Goal: Transaction & Acquisition: Purchase product/service

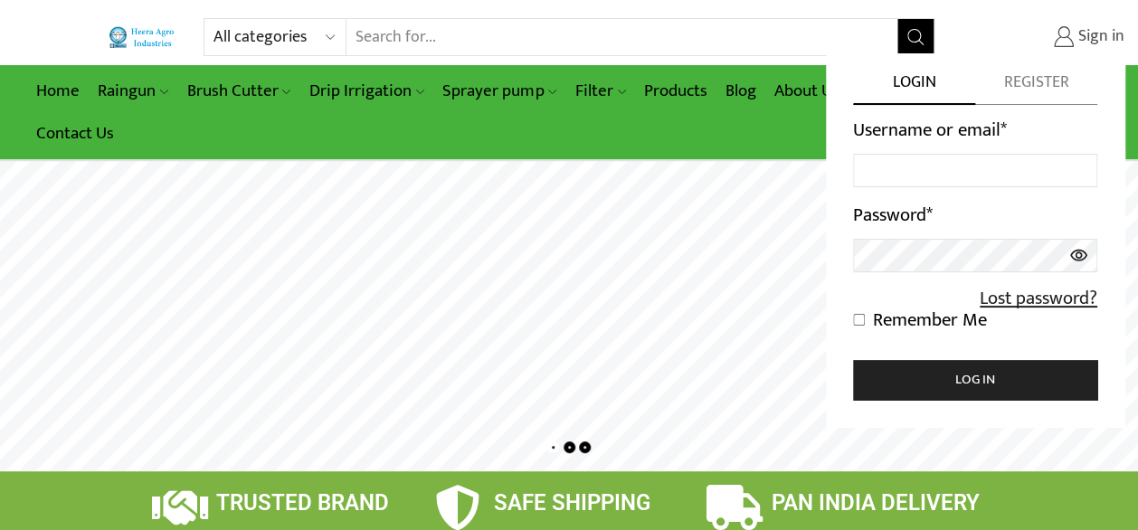
click at [1094, 33] on span "Sign in" at bounding box center [1099, 37] width 51 height 24
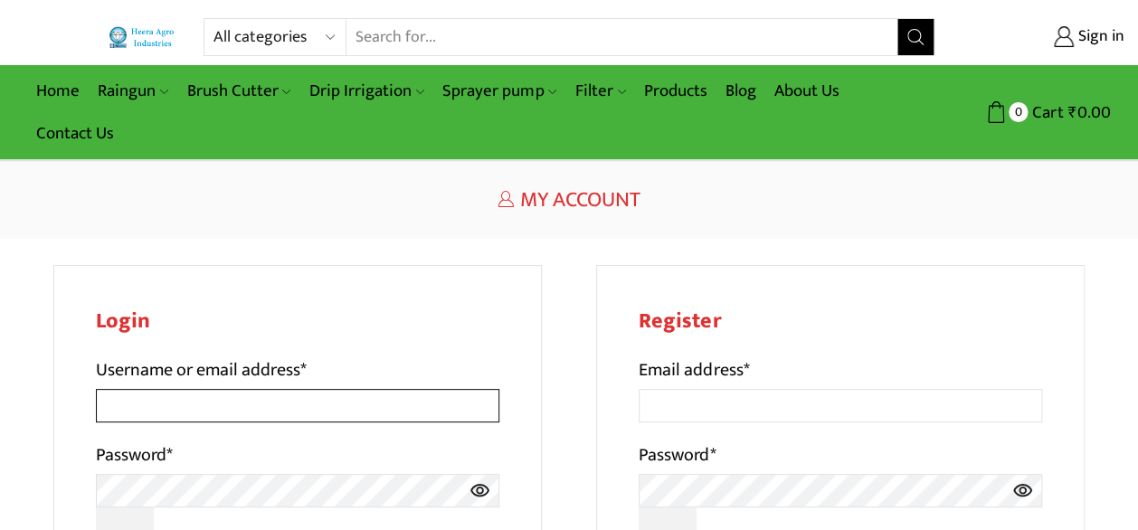
click at [314, 412] on input "Username or email address *" at bounding box center [298, 405] width 404 height 33
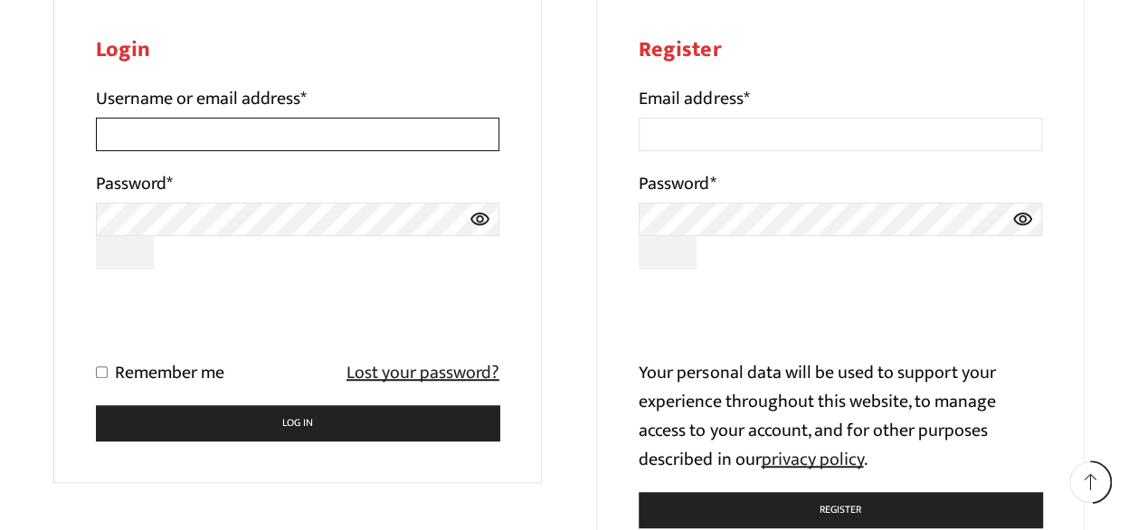
scroll to position [181, 0]
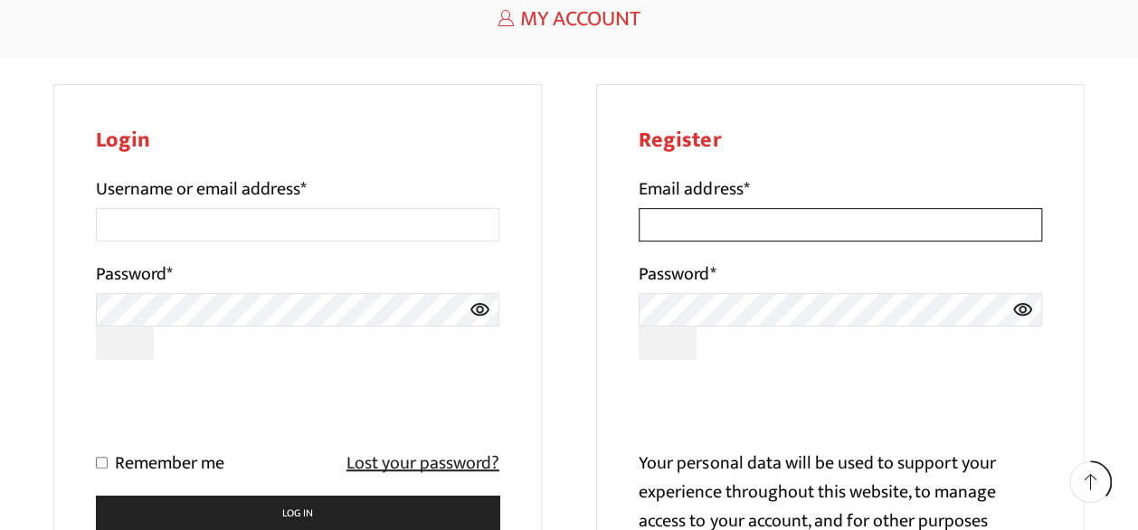
click at [744, 233] on input "Email address *" at bounding box center [841, 224] width 404 height 33
type input "prashantddudhe@gmail.com"
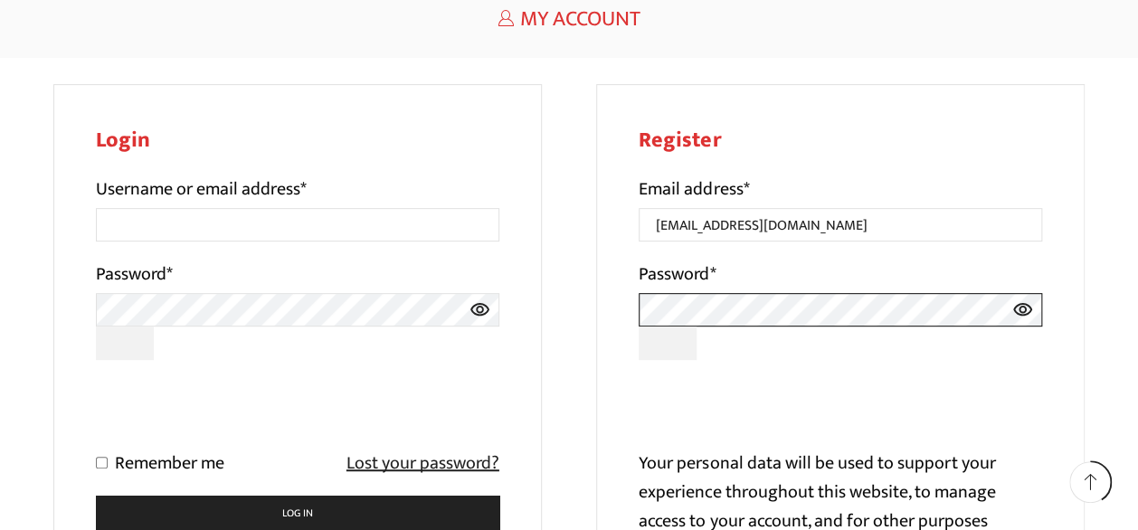
scroll to position [271, 0]
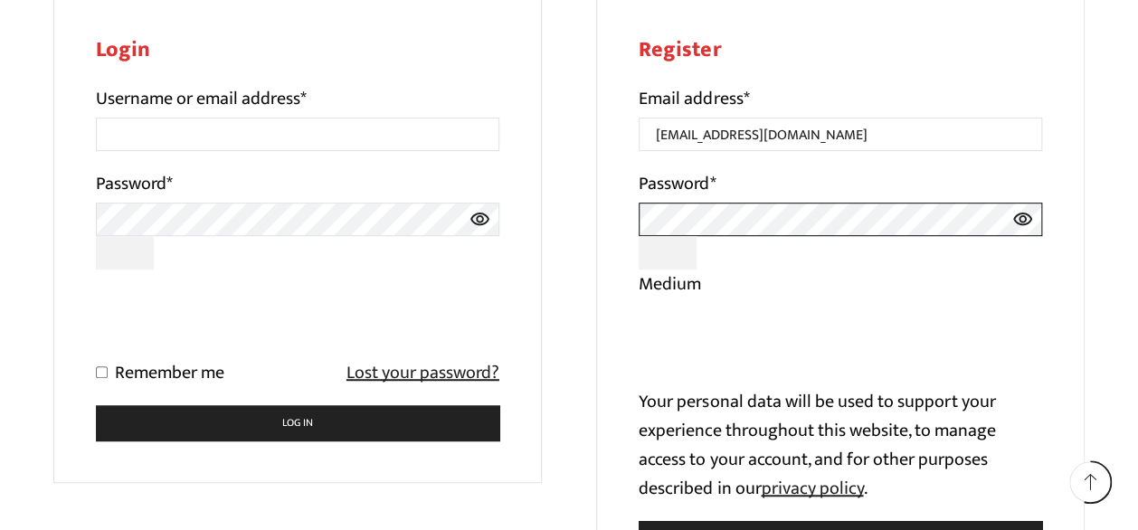
click at [536, 205] on div "Login Username or email address * Password * Remember me Lost your password? Lo…" at bounding box center [569, 306] width 1032 height 624
click at [1024, 222] on icon at bounding box center [1023, 219] width 21 height 33
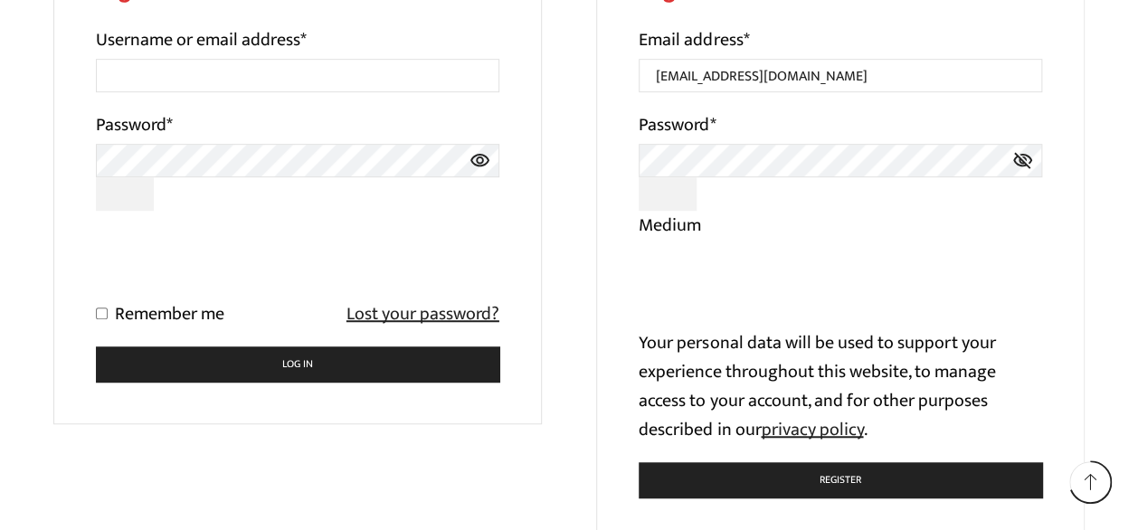
scroll to position [362, 0]
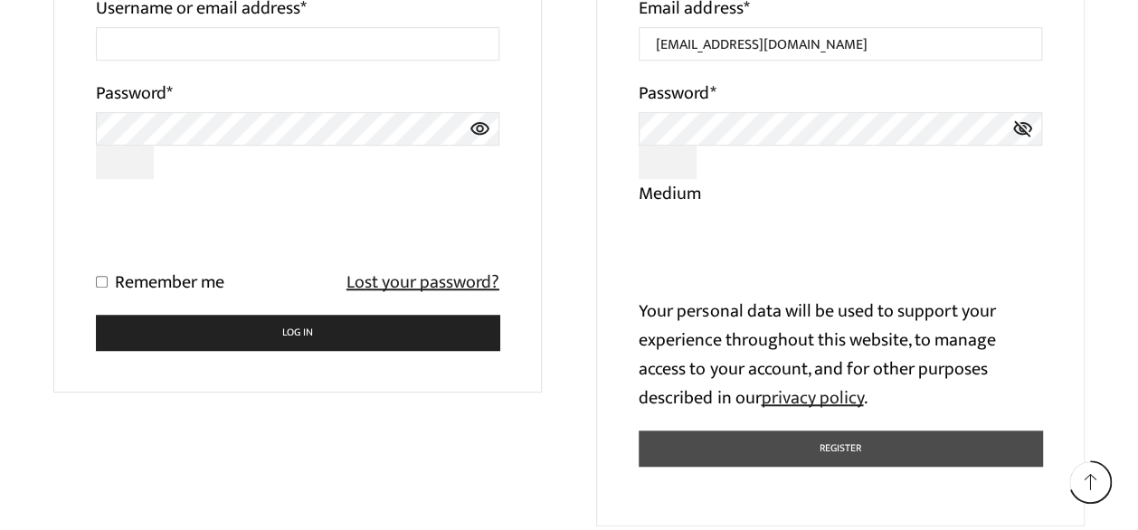
click at [818, 444] on button "Register" at bounding box center [841, 448] width 404 height 35
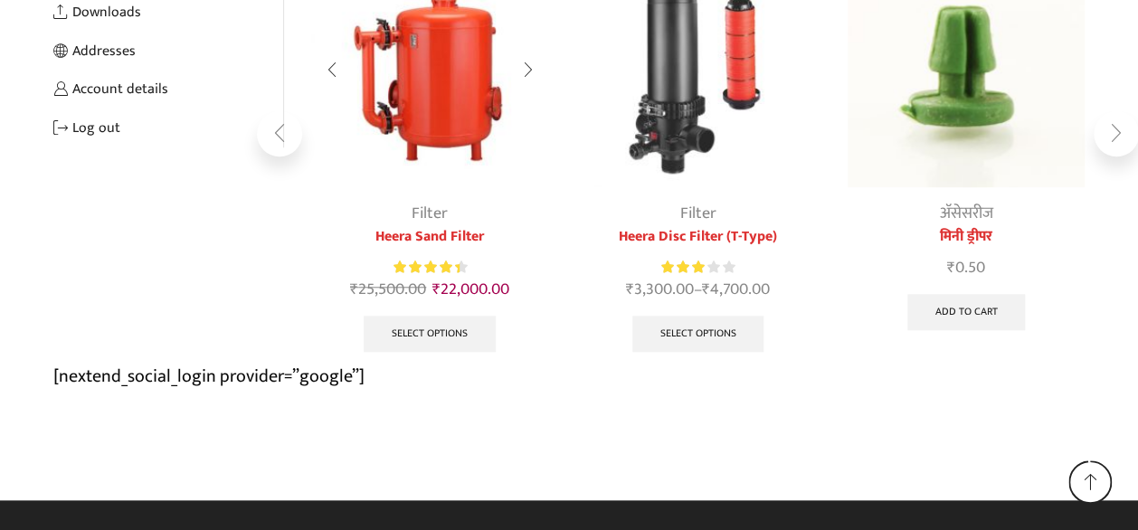
scroll to position [537, 0]
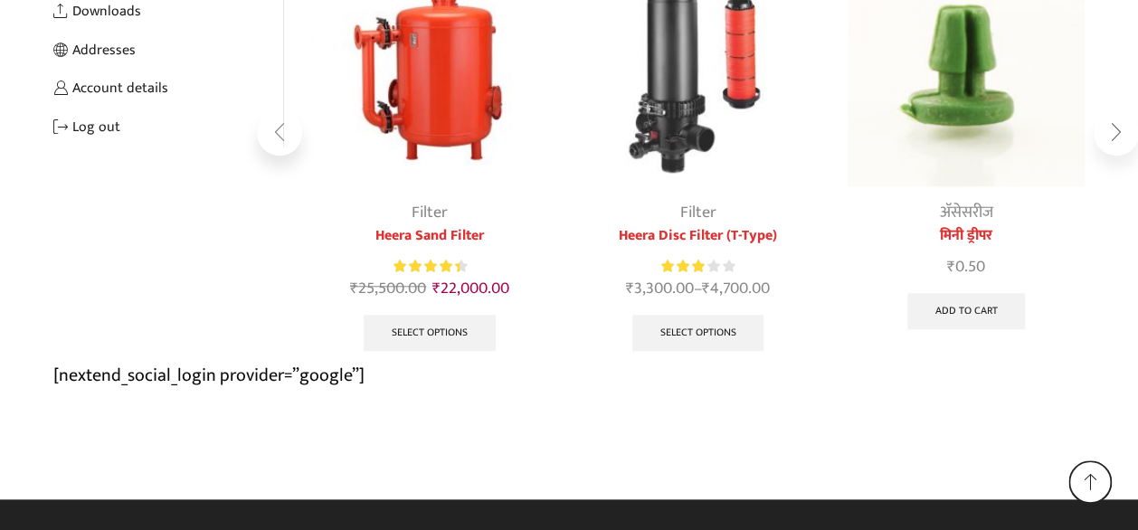
click at [1114, 137] on div "Next slide" at bounding box center [1116, 132] width 45 height 45
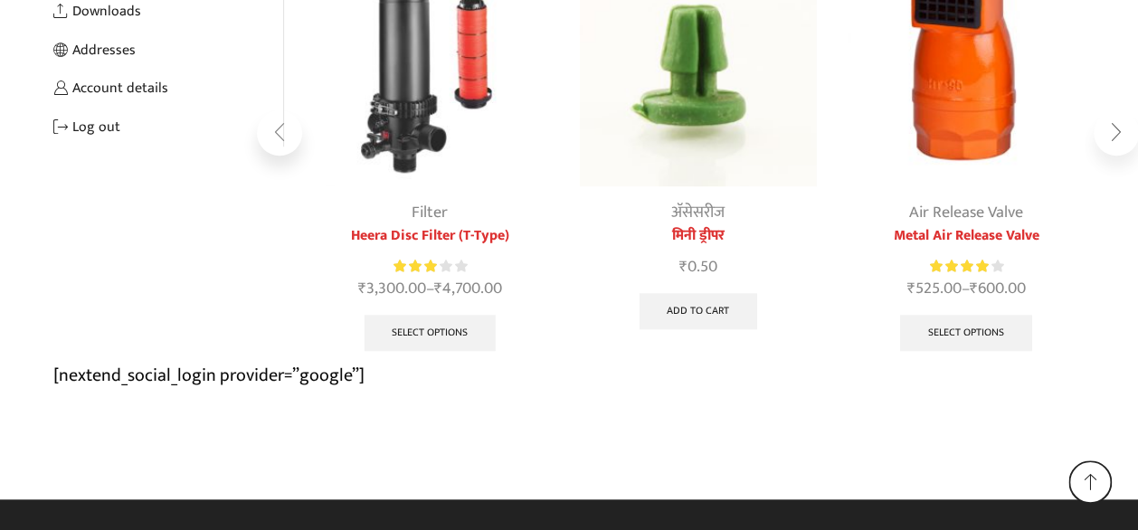
click at [1114, 137] on div "Next slide" at bounding box center [1116, 132] width 45 height 45
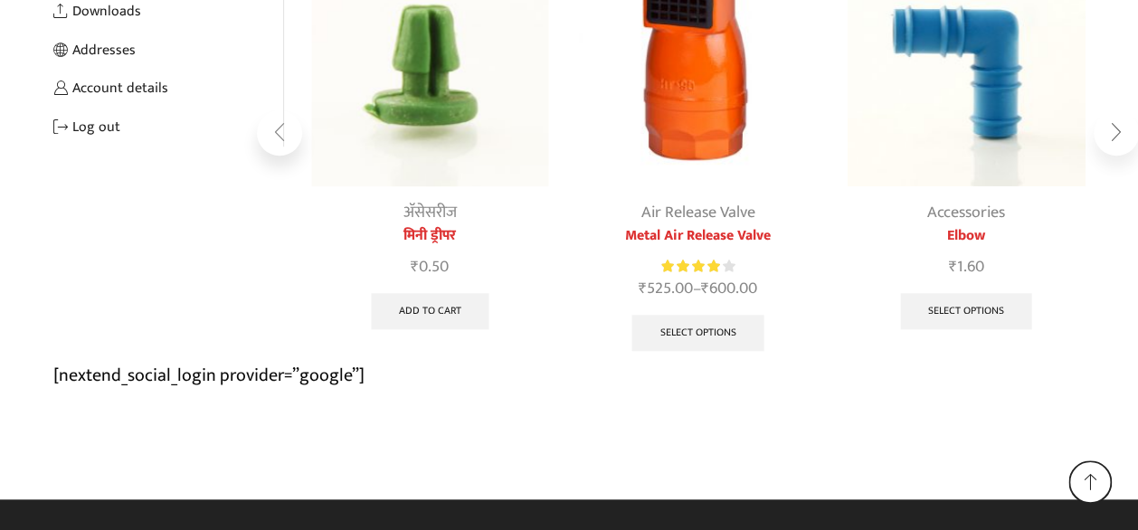
click at [1114, 137] on div "Next slide" at bounding box center [1116, 132] width 45 height 45
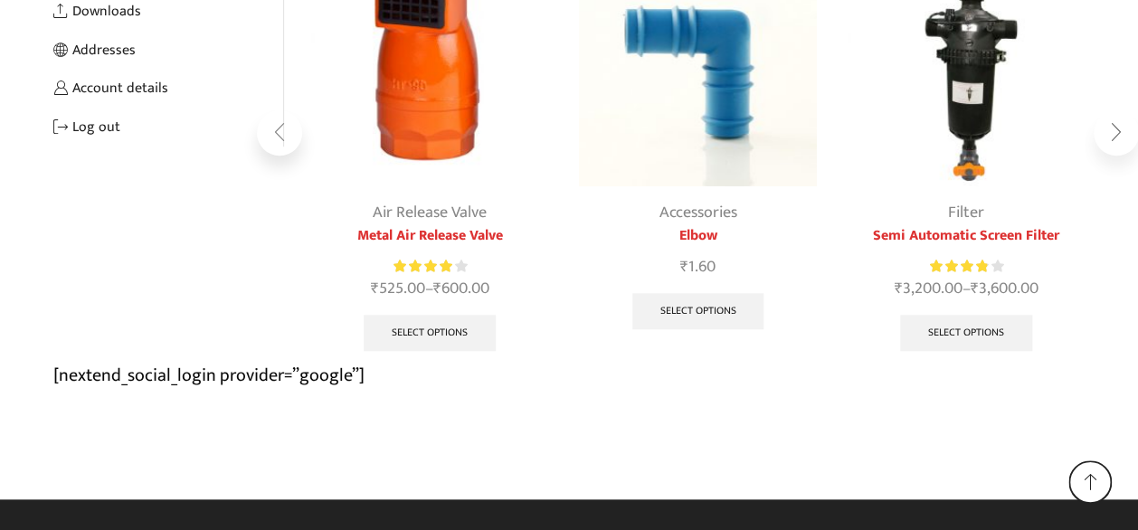
click at [1114, 137] on div "Next slide" at bounding box center [1116, 132] width 45 height 45
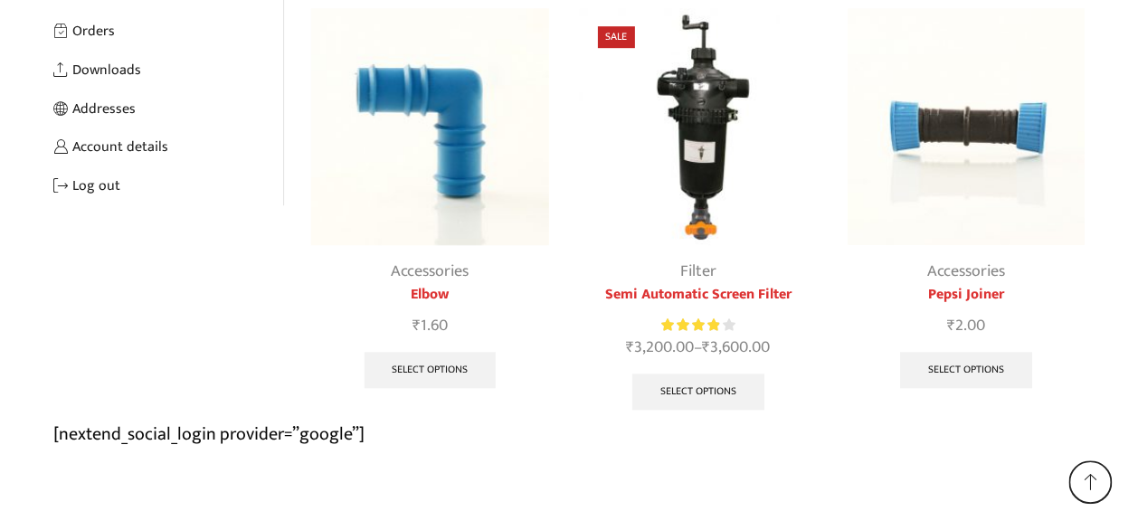
scroll to position [446, 0]
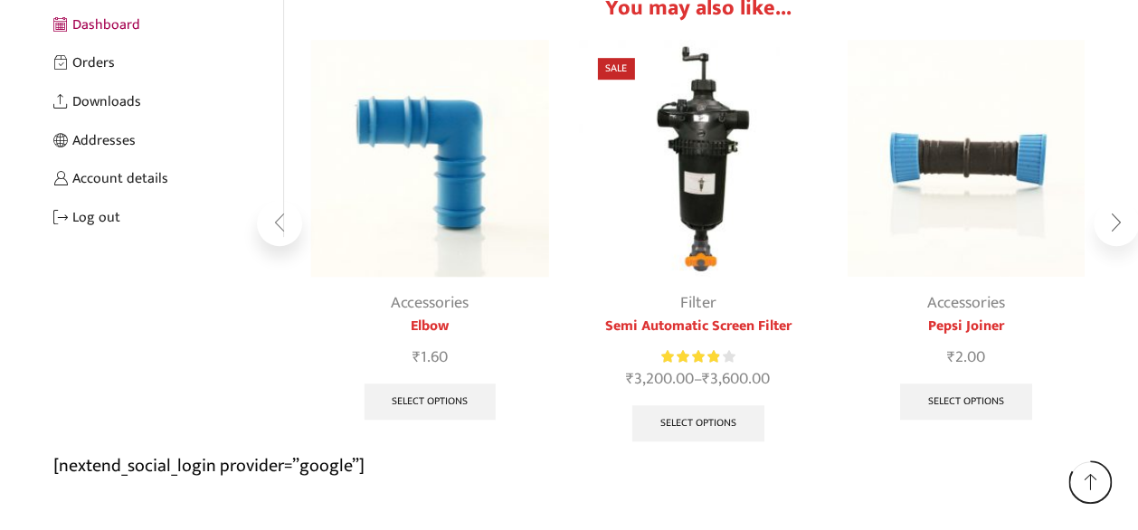
click at [1117, 224] on div "Next slide" at bounding box center [1116, 223] width 45 height 45
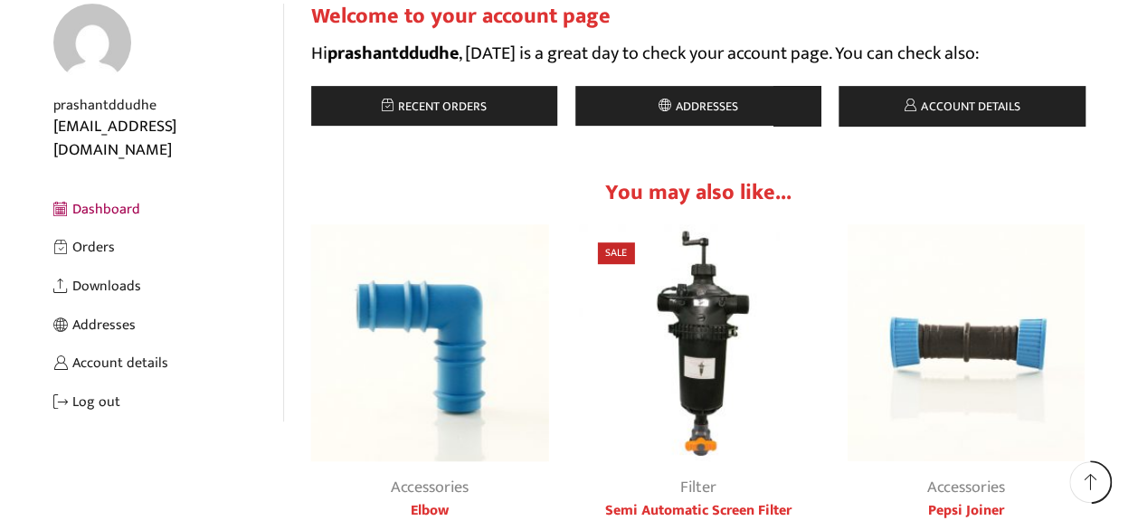
scroll to position [265, 0]
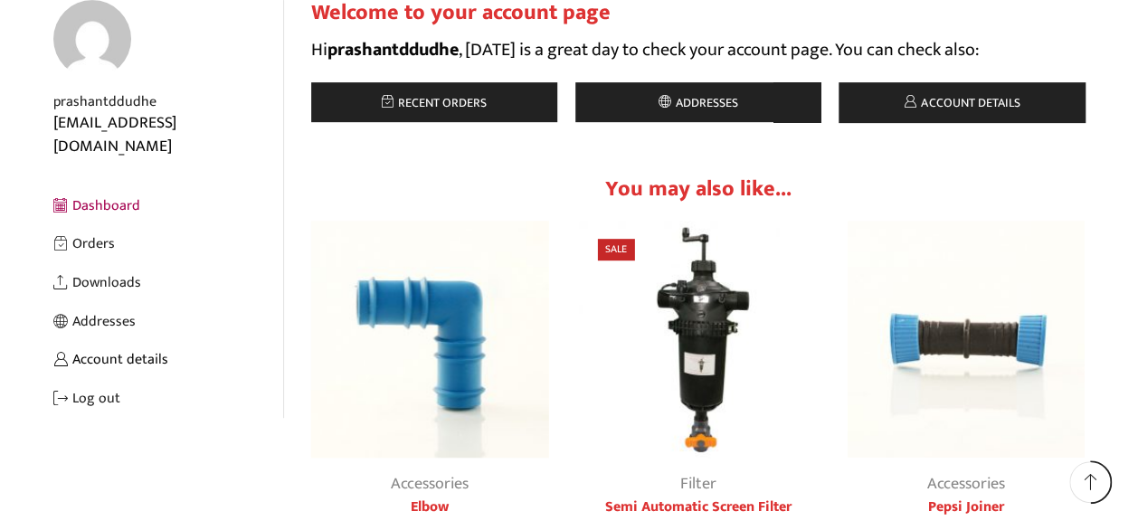
click at [129, 340] on link "Account details" at bounding box center [168, 359] width 230 height 39
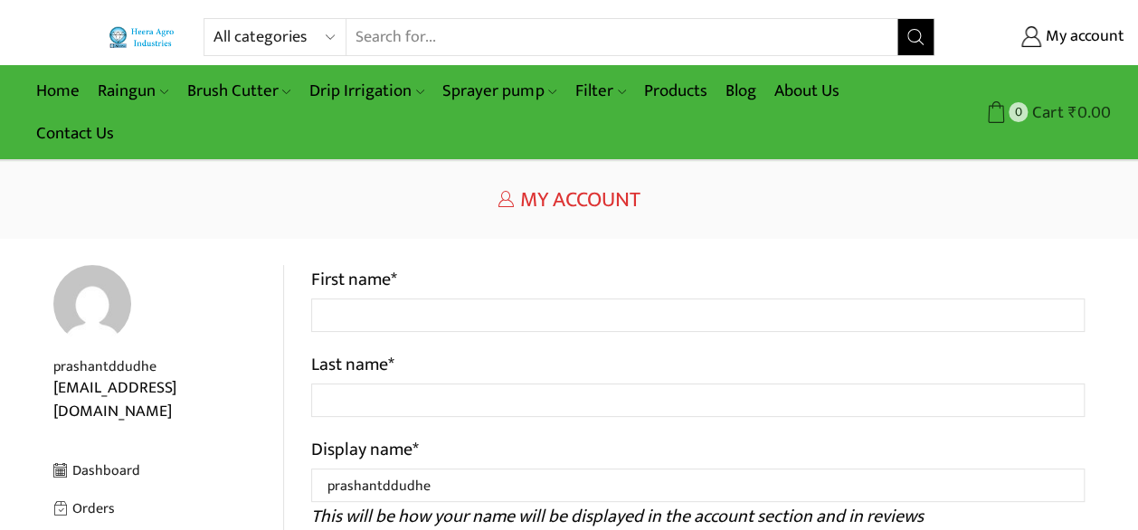
click at [1040, 111] on span "Cart" at bounding box center [1046, 112] width 36 height 24
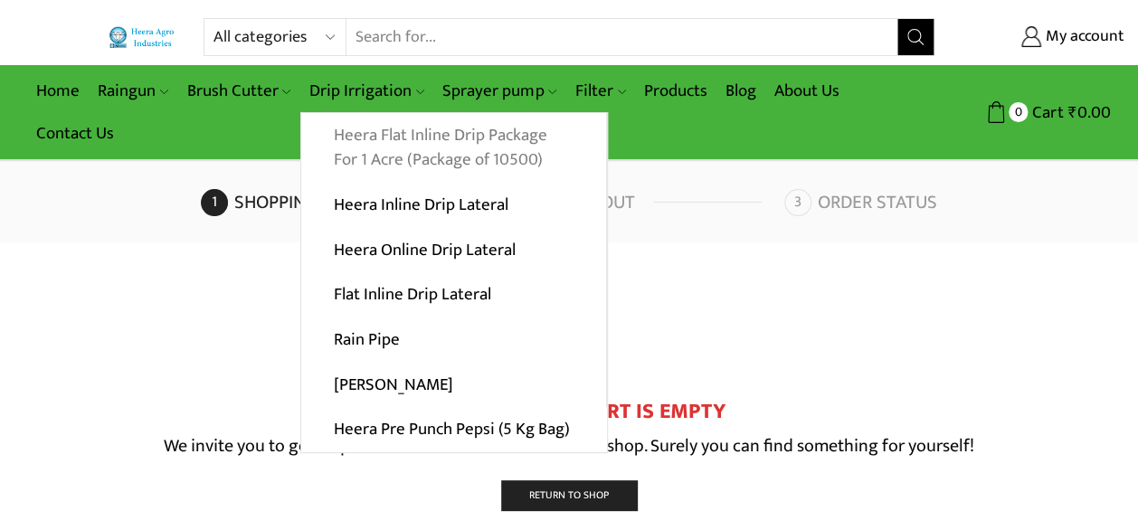
click at [511, 150] on link "Heera Flat Inline Drip Package For 1 Acre (Package of 10500)" at bounding box center [453, 148] width 305 height 70
click at [506, 164] on link "Heera Flat Inline Drip Package For 1 Acre (Package of 10500)" at bounding box center [453, 148] width 305 height 70
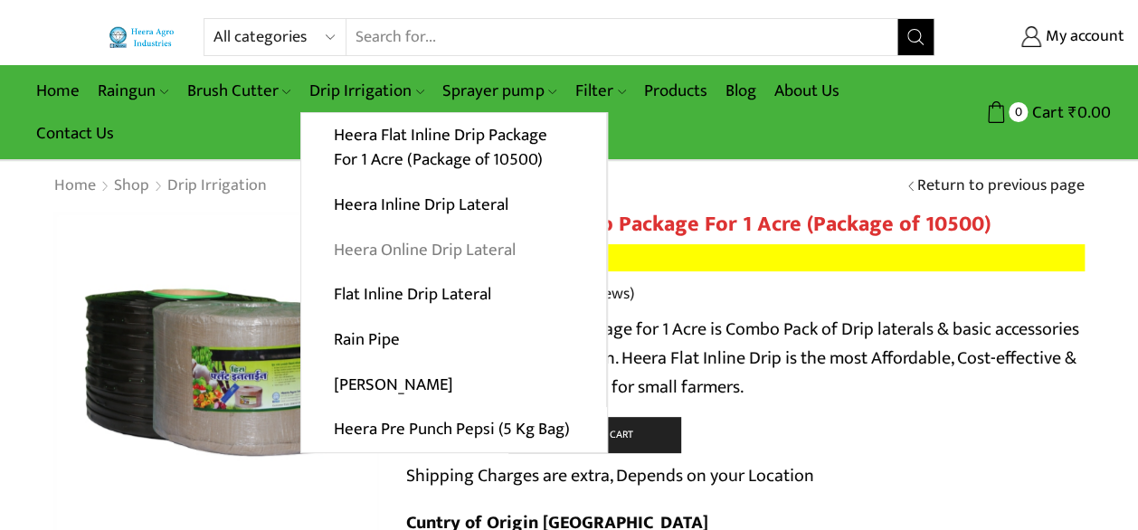
click at [474, 244] on link "Heera Online Drip Lateral" at bounding box center [453, 249] width 305 height 45
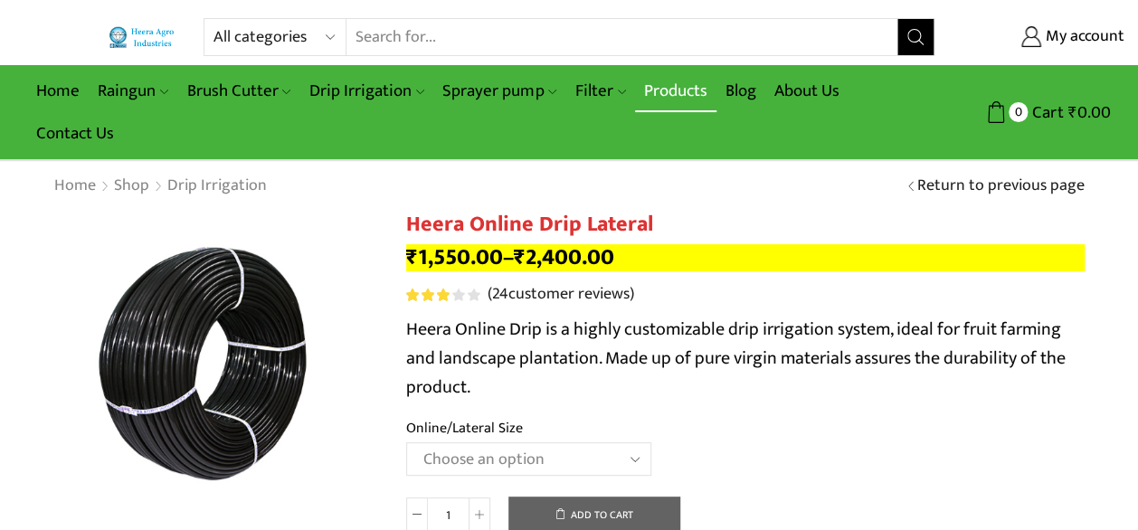
click at [687, 89] on link "Products" at bounding box center [675, 91] width 81 height 43
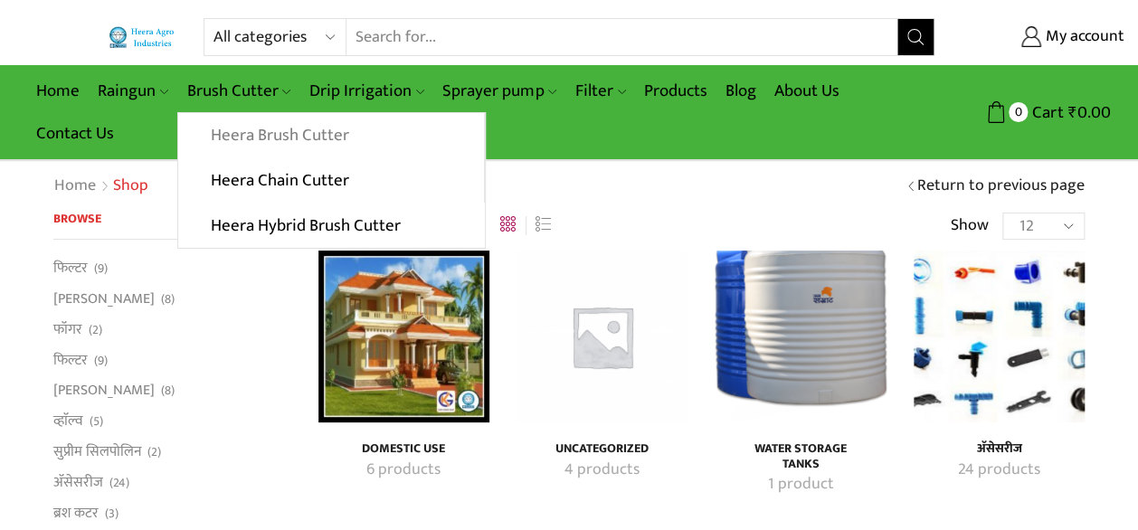
click at [288, 138] on link "Heera Brush Cutter" at bounding box center [330, 135] width 305 height 45
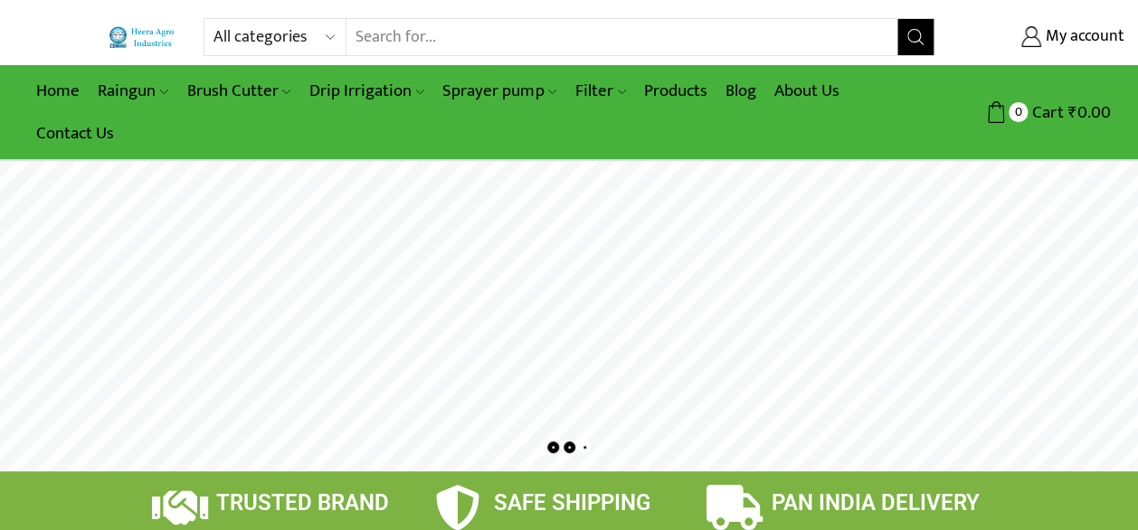
click at [391, 33] on input "Search input" at bounding box center [622, 37] width 551 height 36
click at [328, 41] on select "All categories Accessories Air Release Valve Brush Cutter Domestic Use Drip Irr…" at bounding box center [280, 37] width 133 height 36
click at [387, 27] on input "Search input" at bounding box center [622, 37] width 551 height 36
type input "soil cover"
click at [898, 19] on button "Search" at bounding box center [916, 37] width 36 height 36
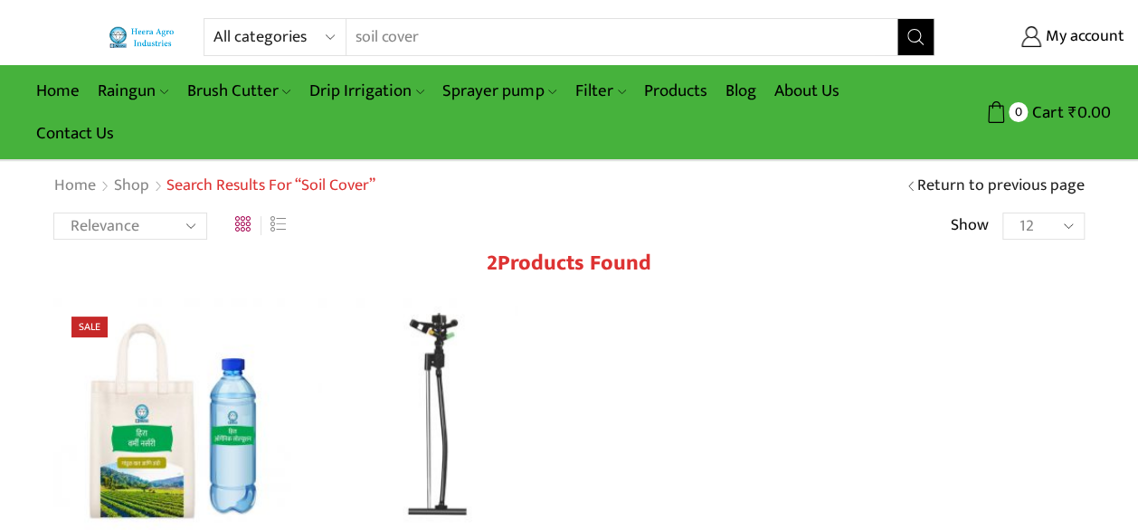
click at [328, 33] on select "All categories Accessories Air Release Valve Brush Cutter Domestic Use Drip Irr…" at bounding box center [280, 37] width 133 height 36
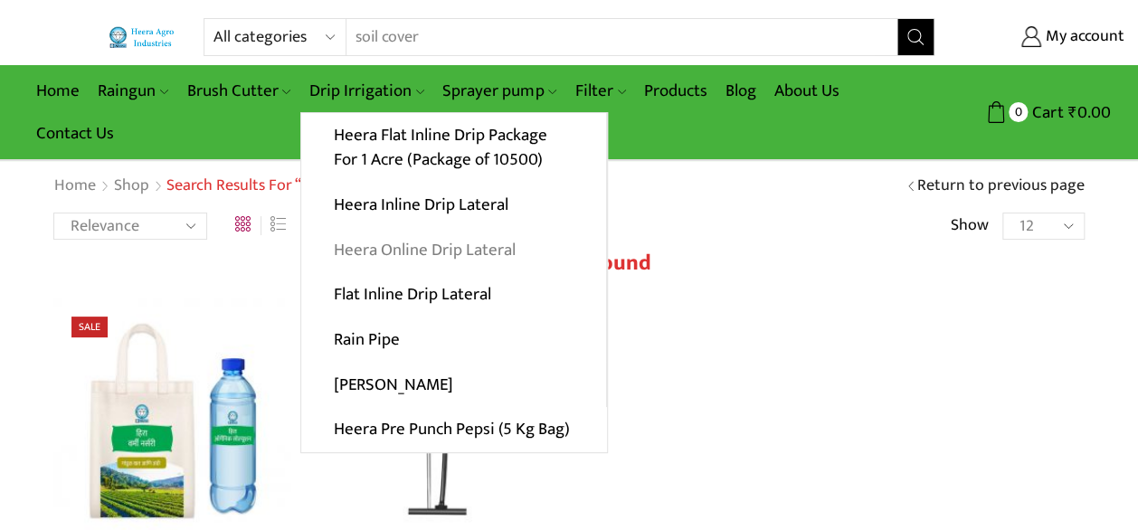
click at [440, 245] on link "Heera Online Drip Lateral" at bounding box center [453, 249] width 305 height 45
click at [460, 250] on link "Heera Online Drip Lateral" at bounding box center [453, 249] width 305 height 45
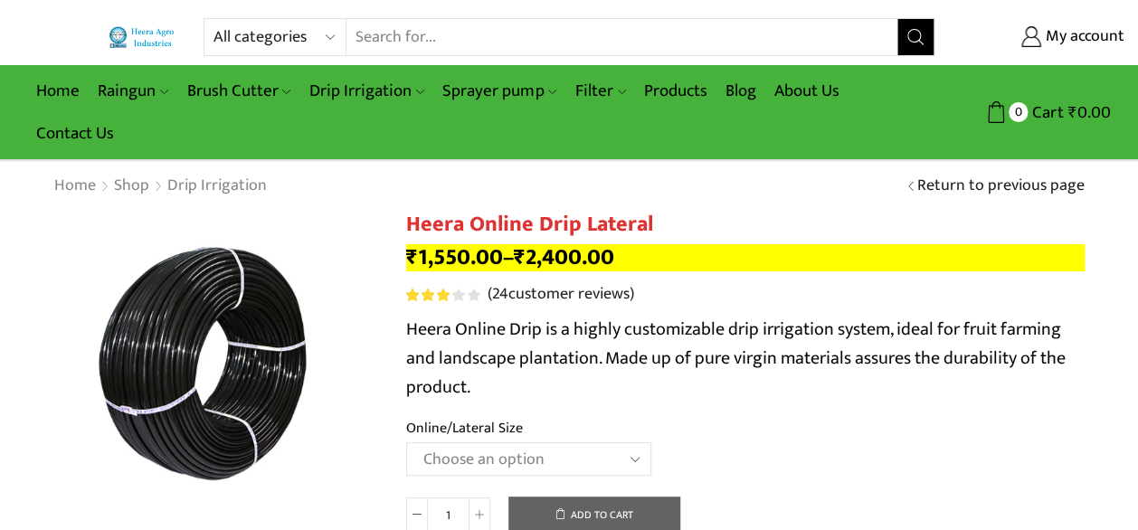
click at [611, 456] on select "Choose an option Heera Online 16MM Heera Online GOLD 16MM Heera Online 12MM Hee…" at bounding box center [528, 459] width 245 height 33
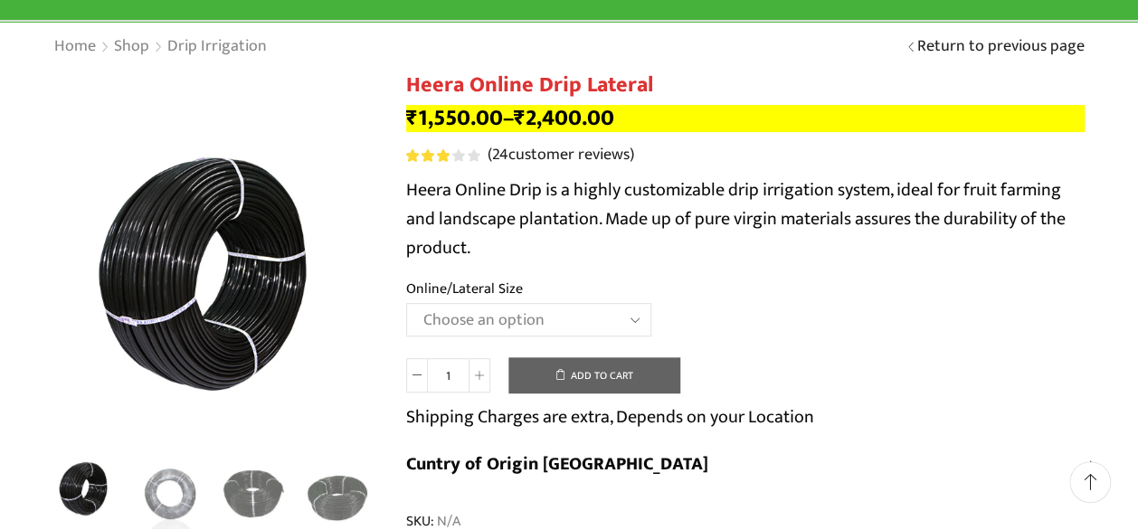
scroll to position [181, 0]
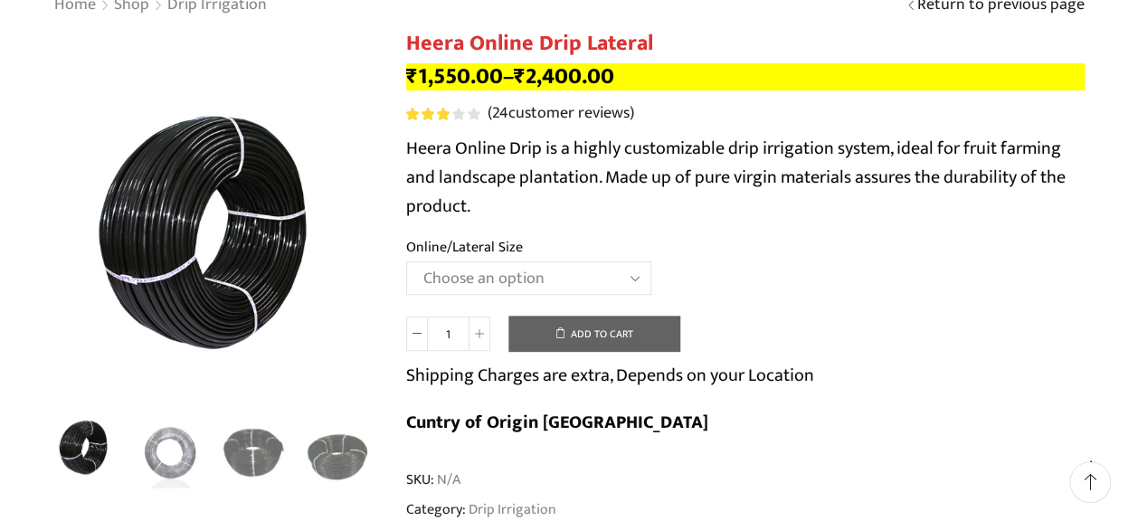
click at [497, 260] on th "Online/Lateral Size" at bounding box center [745, 249] width 679 height 26
click at [517, 283] on select "Choose an option Heera Online 16MM Heera Online GOLD 16MM Heera Online 12MM Hee…" at bounding box center [528, 278] width 245 height 33
click at [406, 262] on select "Choose an option Heera Online 16MM Heera Online GOLD 16MM Heera Online 12MM Hee…" at bounding box center [528, 278] width 245 height 33
select select "Heera Online 16MM"
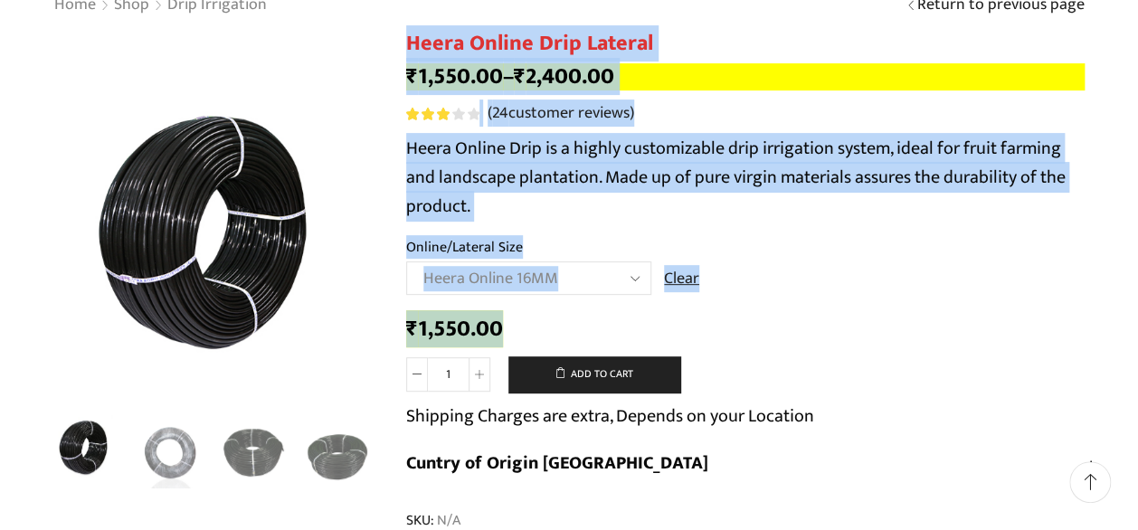
drag, startPoint x: 380, startPoint y: 320, endPoint x: 520, endPoint y: 314, distance: 140.4
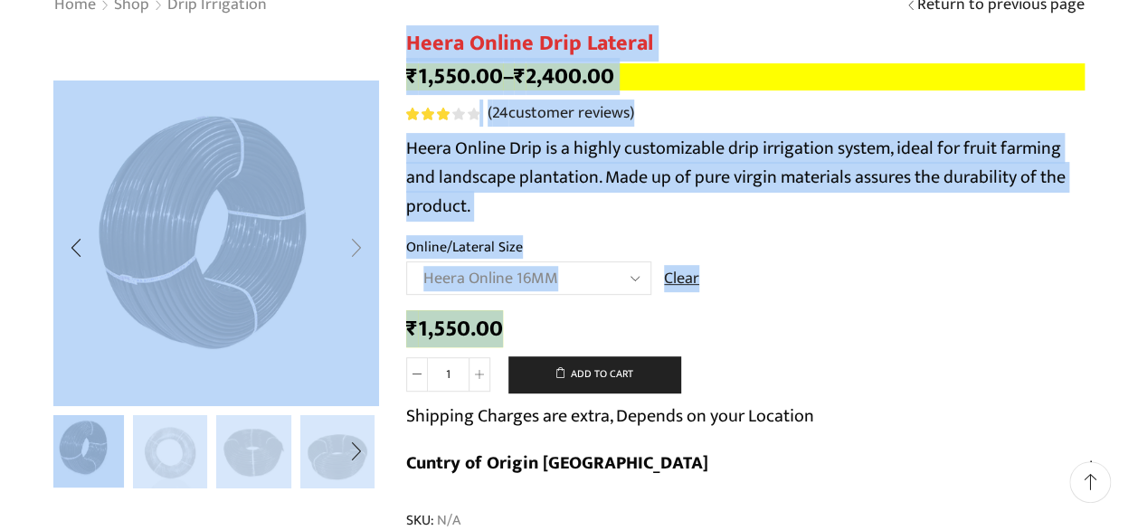
click at [353, 252] on div "Next slide" at bounding box center [356, 247] width 45 height 45
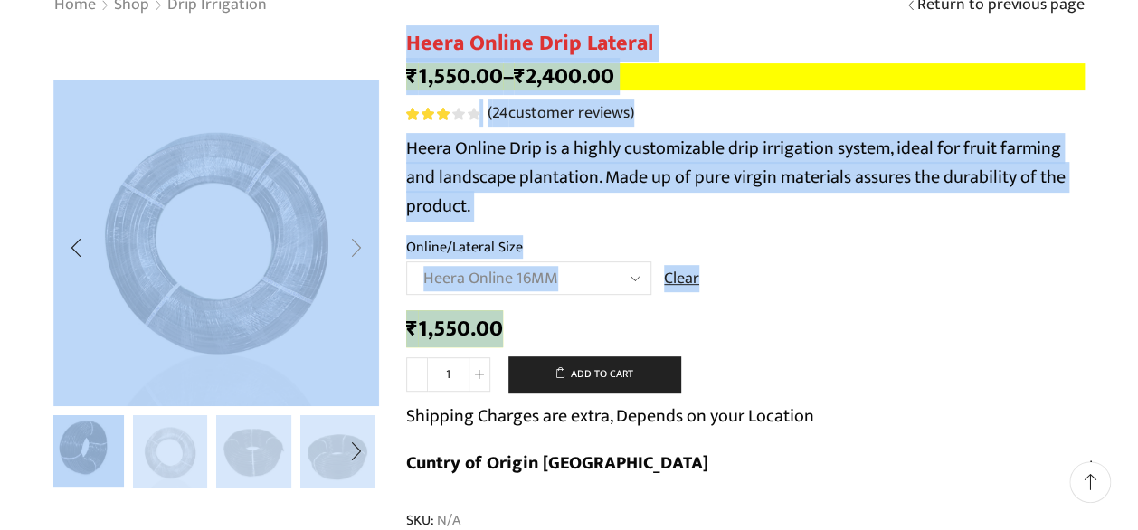
click at [353, 252] on div "Next slide" at bounding box center [356, 247] width 45 height 45
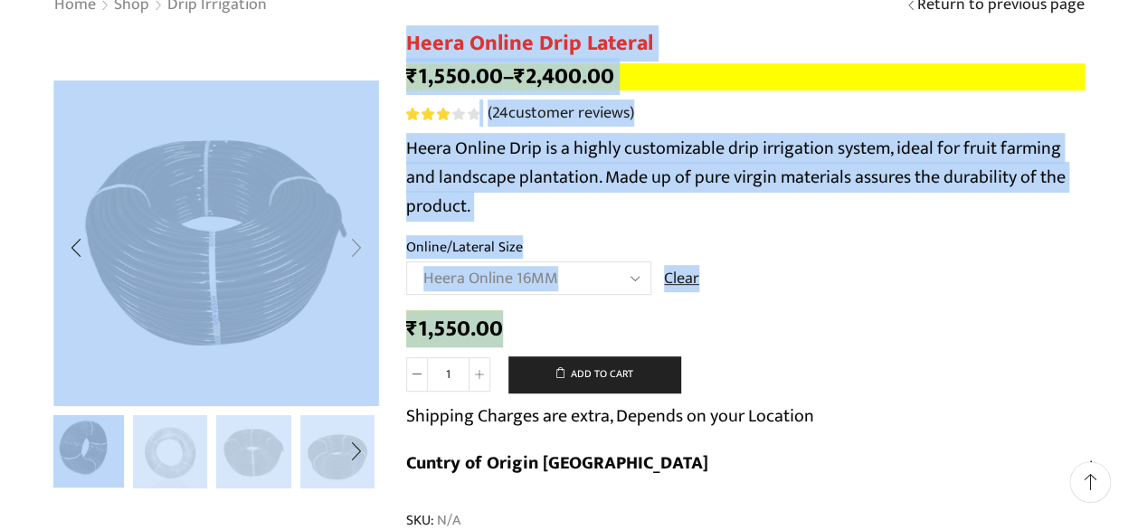
click at [353, 252] on div "Next slide" at bounding box center [356, 247] width 45 height 45
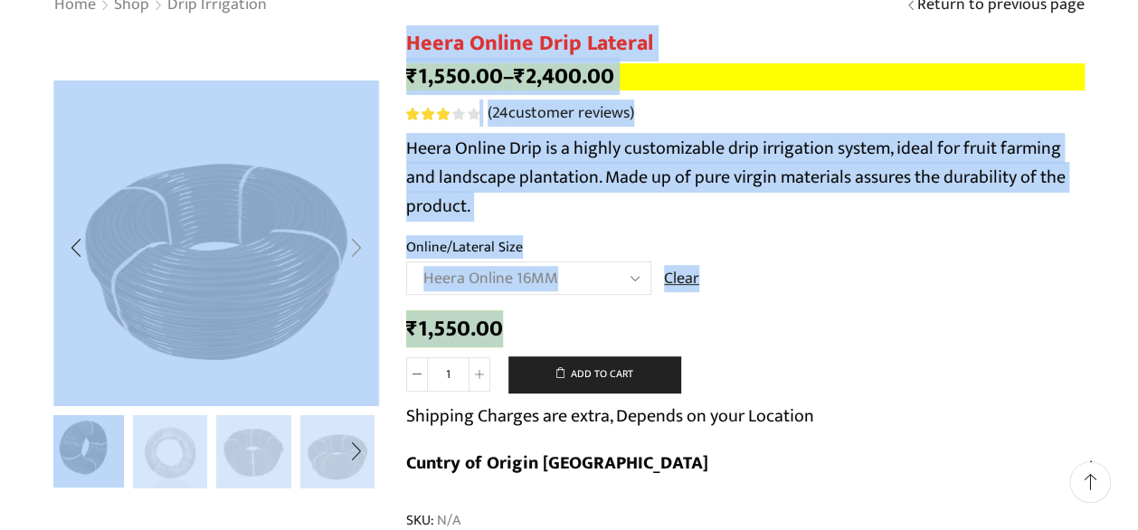
click at [353, 252] on div "Next slide" at bounding box center [356, 247] width 45 height 45
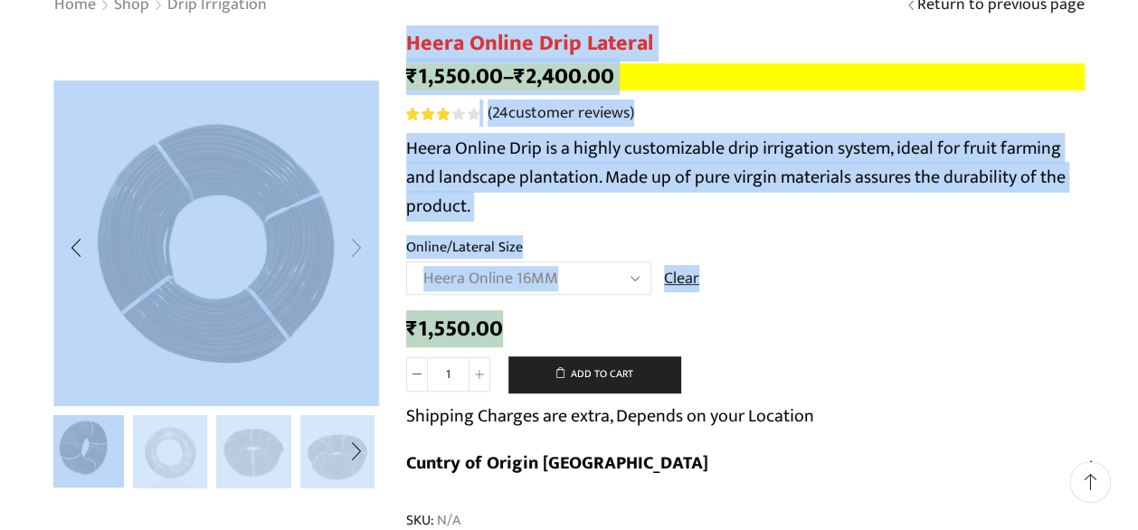
click at [353, 252] on div "Next slide" at bounding box center [356, 247] width 45 height 45
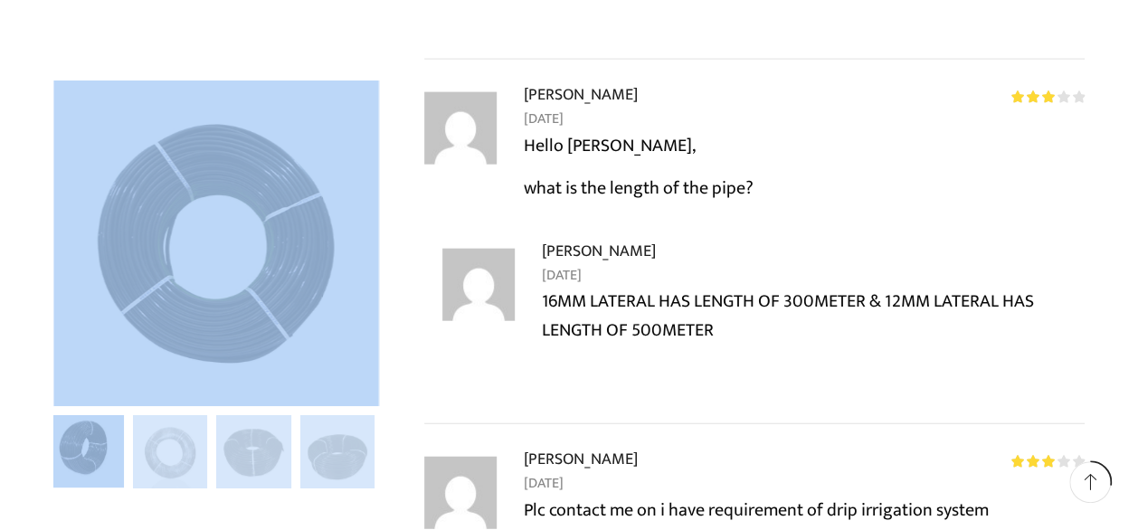
scroll to position [4615, 0]
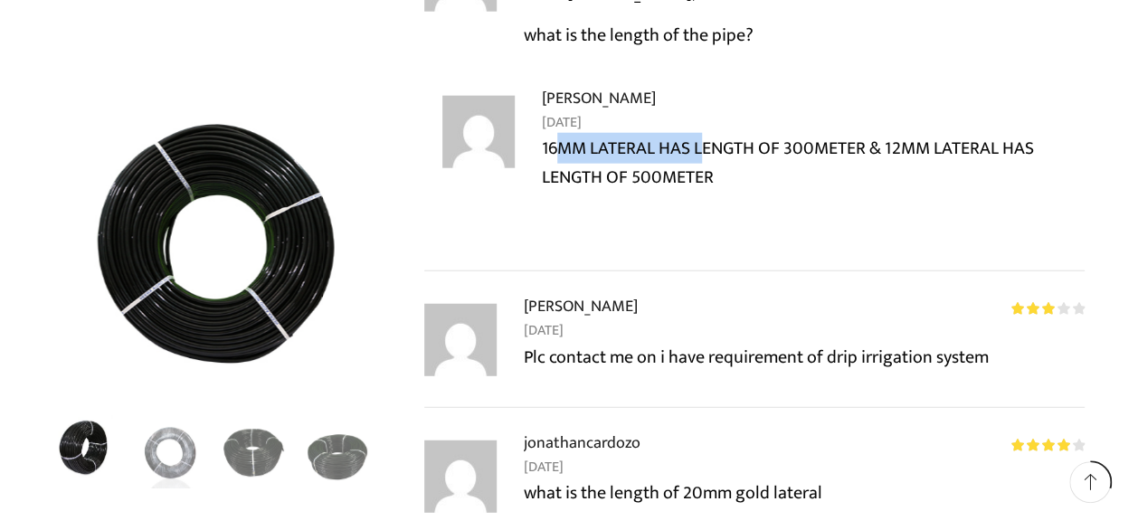
drag, startPoint x: 555, startPoint y: 100, endPoint x: 706, endPoint y: 100, distance: 151.1
click at [706, 134] on p "16MM LATERAL HAS LENGTH OF 300METER & 12MM LATERAL HAS LENGTH OF 500METER" at bounding box center [813, 163] width 543 height 58
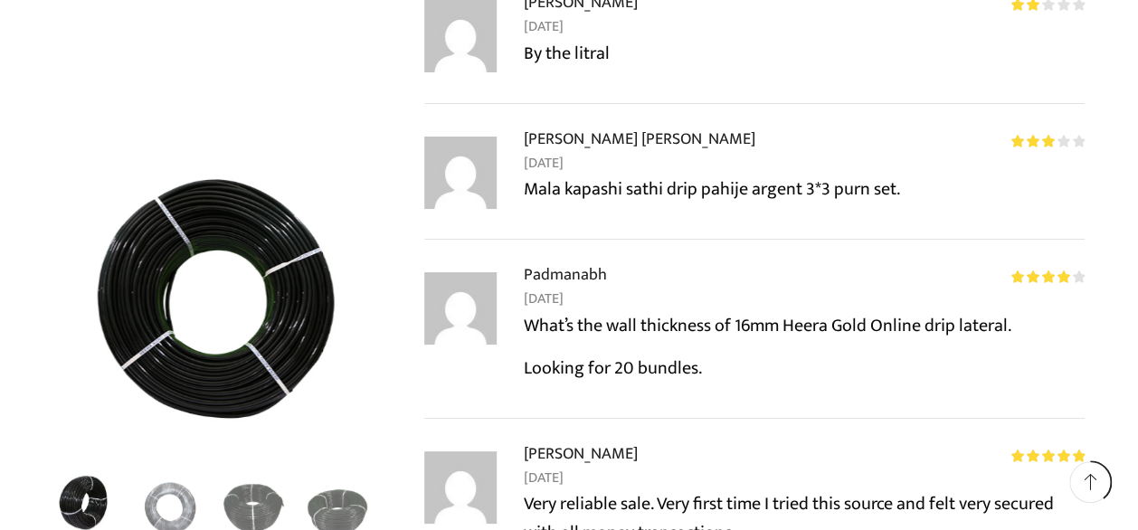
scroll to position [0, 0]
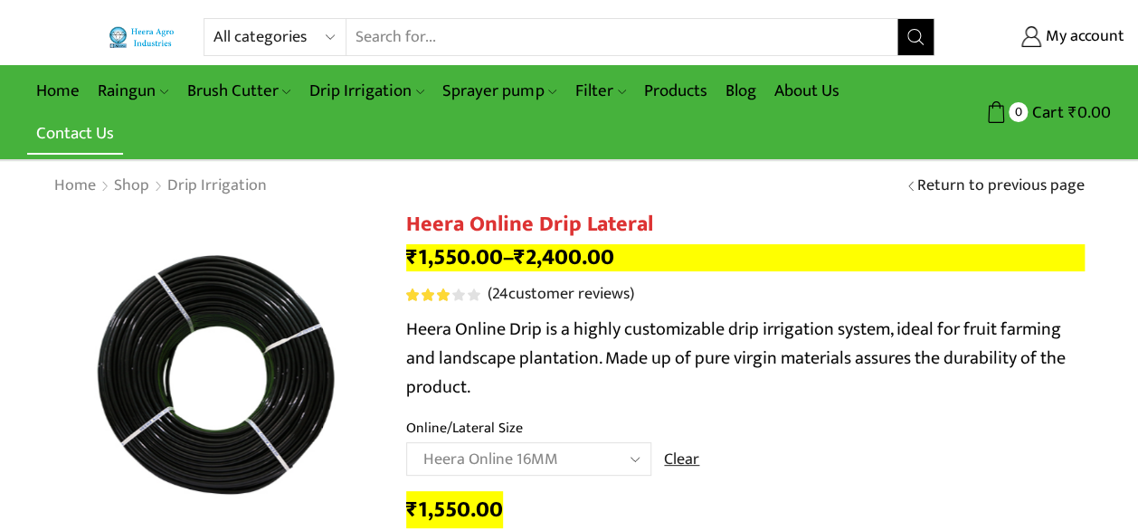
click at [78, 126] on link "Contact Us" at bounding box center [75, 133] width 96 height 43
